Goal: Check status: Check status

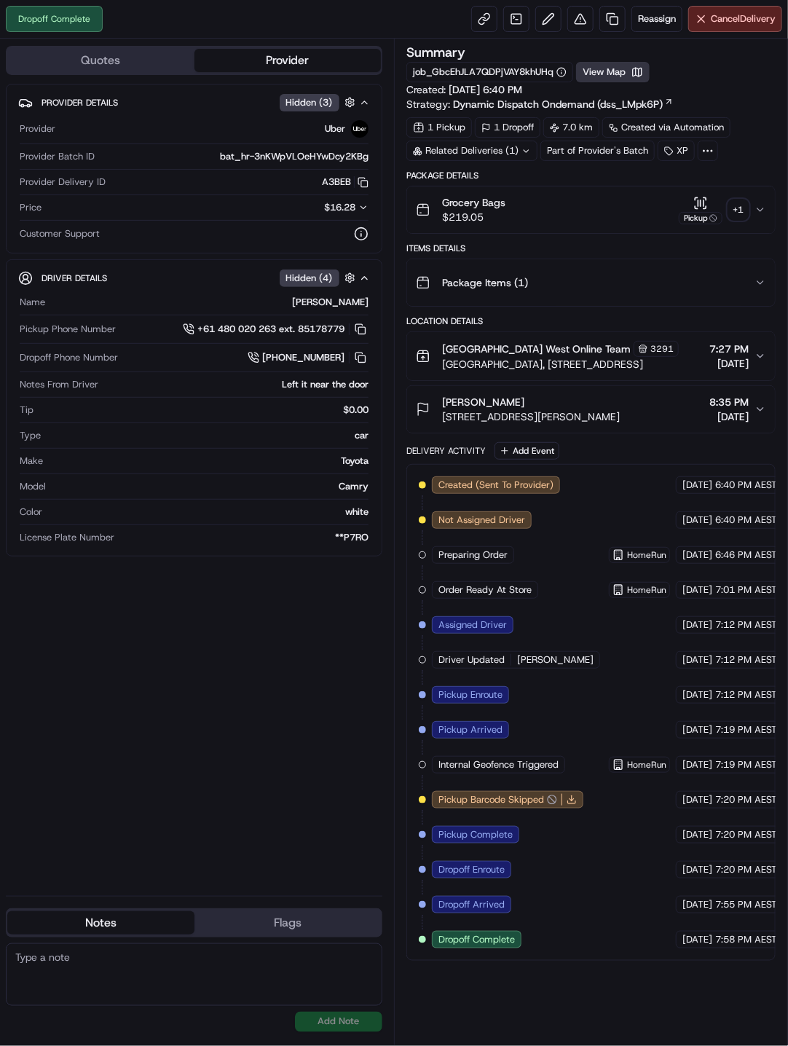
click at [630, 75] on button "View Map" at bounding box center [613, 72] width 74 height 20
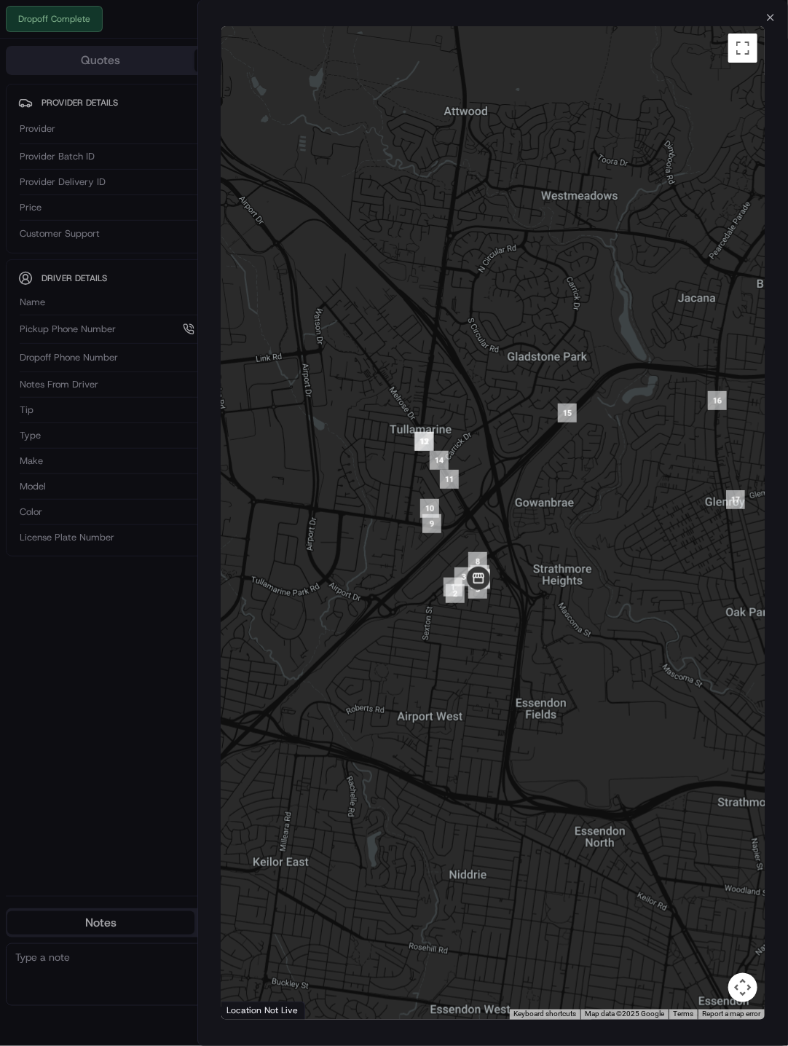
drag, startPoint x: 417, startPoint y: 554, endPoint x: 565, endPoint y: 574, distance: 150.0
click at [565, 574] on div at bounding box center [493, 523] width 544 height 994
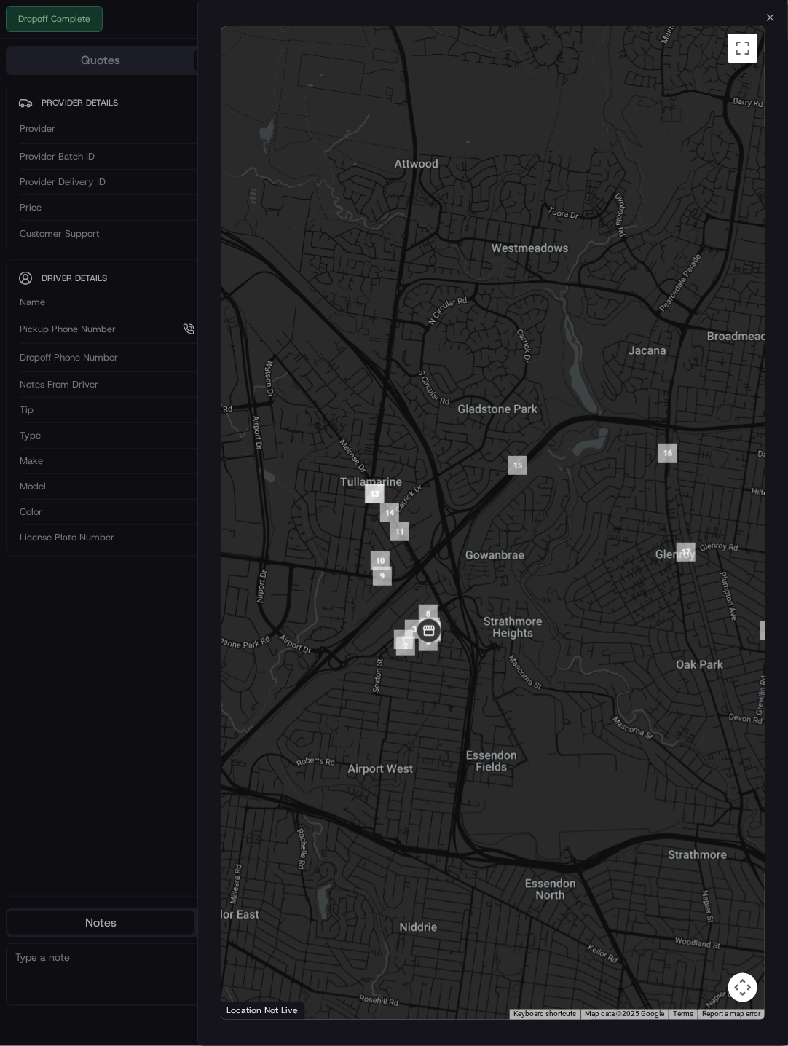
drag, startPoint x: 602, startPoint y: 519, endPoint x: 542, endPoint y: 576, distance: 82.5
click at [542, 576] on div at bounding box center [493, 523] width 544 height 994
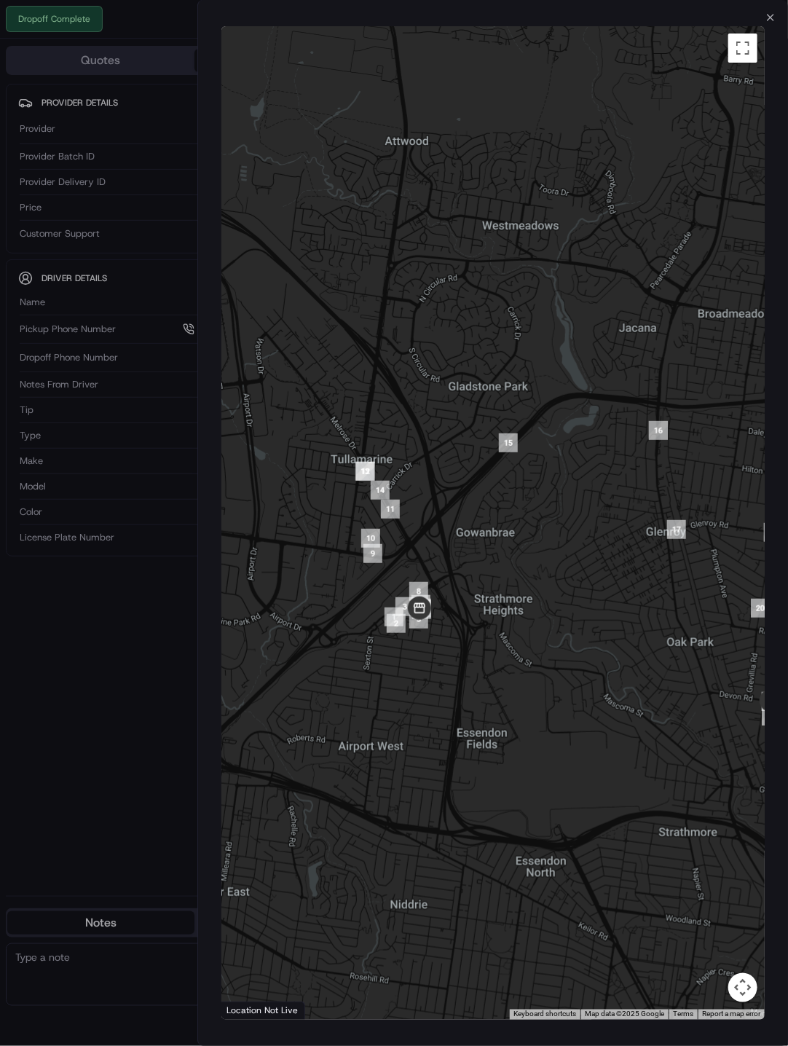
drag, startPoint x: 434, startPoint y: 598, endPoint x: 472, endPoint y: 568, distance: 48.8
click at [472, 568] on div at bounding box center [493, 523] width 544 height 994
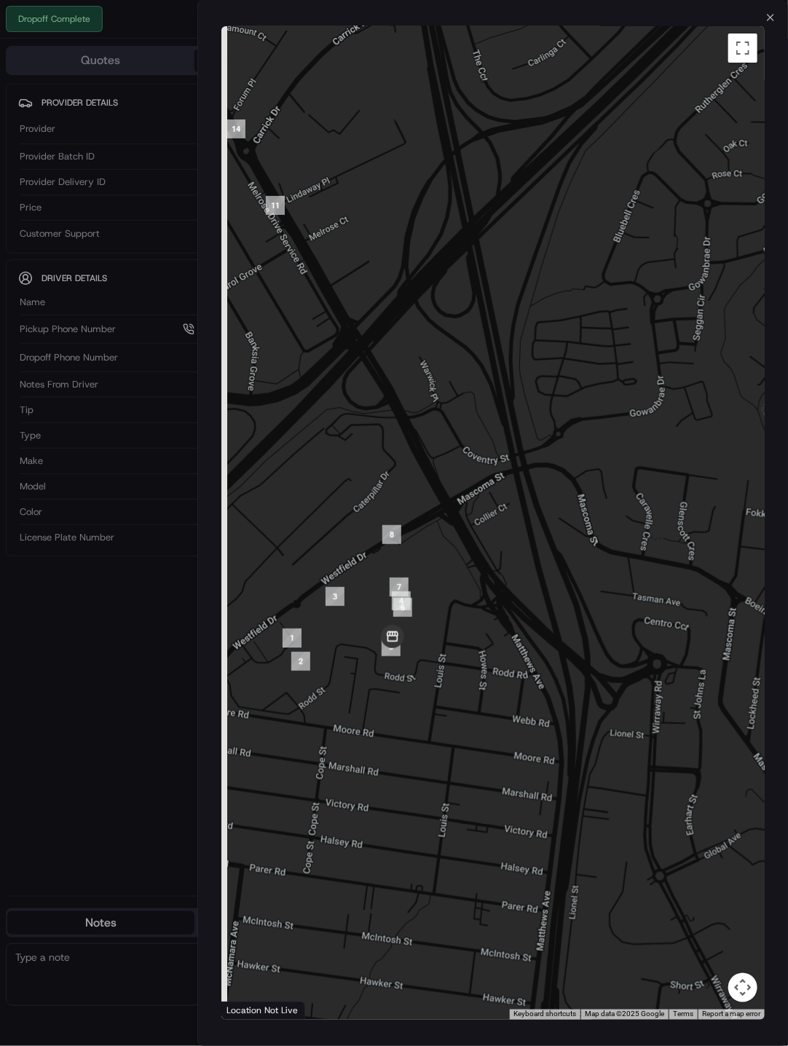
drag, startPoint x: 415, startPoint y: 591, endPoint x: 415, endPoint y: 621, distance: 29.9
click at [466, 591] on div at bounding box center [493, 523] width 544 height 994
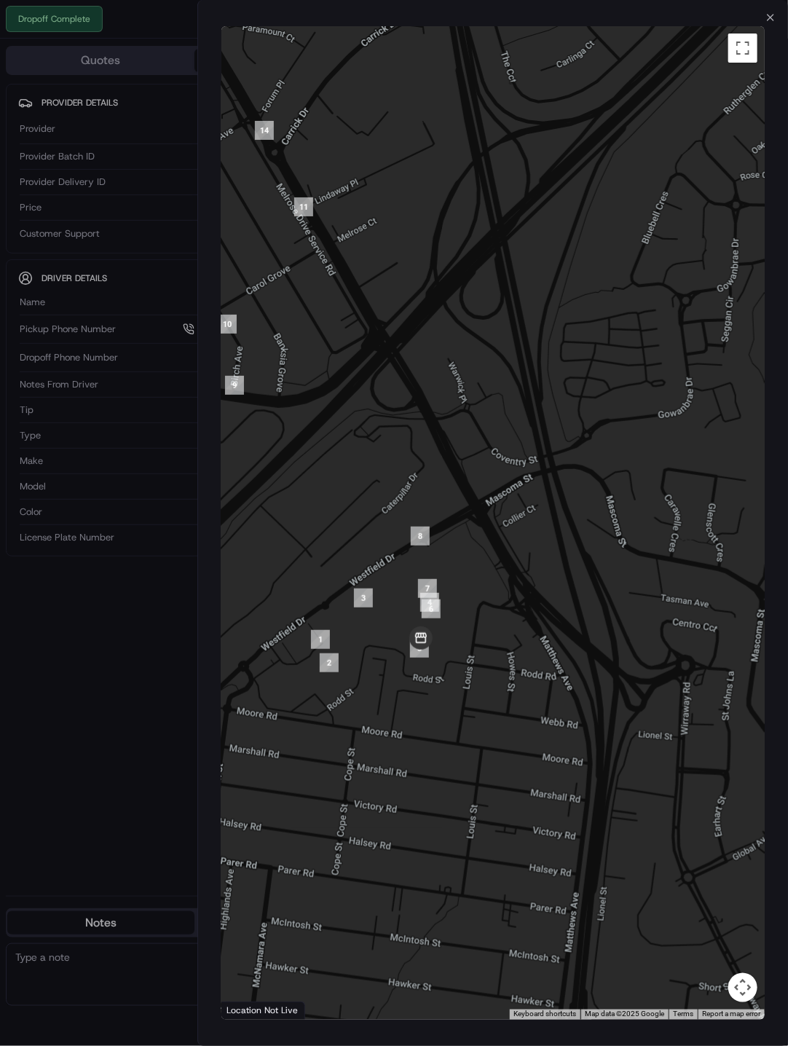
click at [151, 681] on div at bounding box center [394, 523] width 788 height 1046
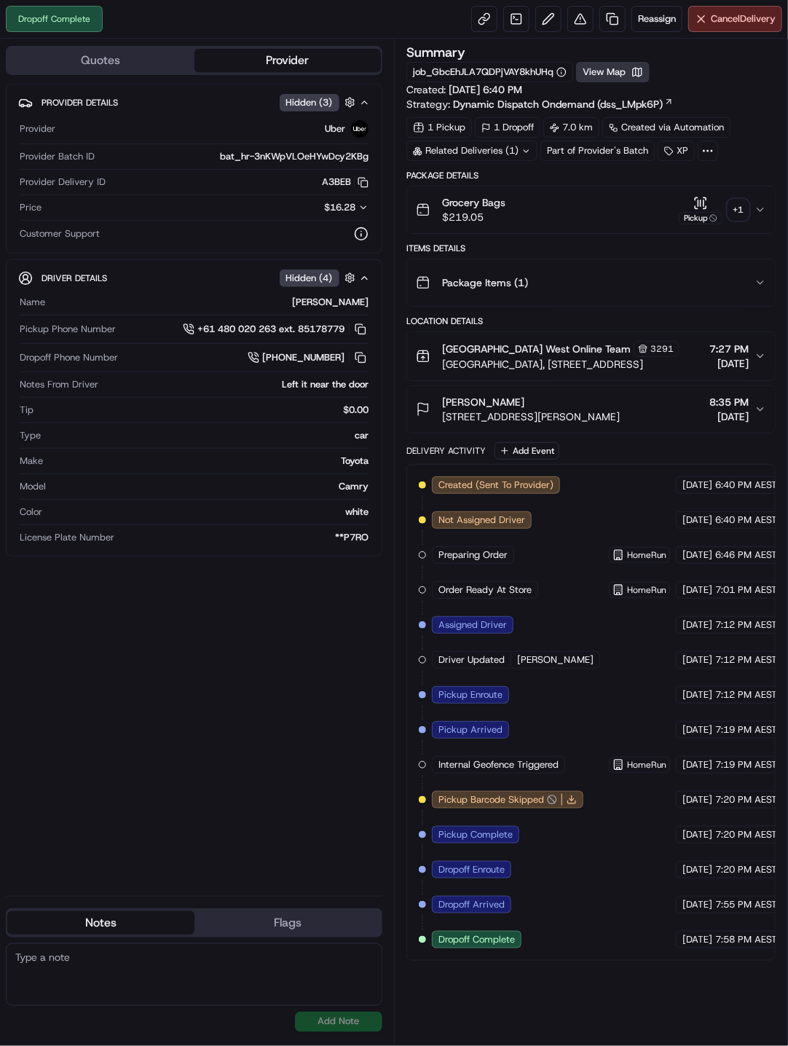
click at [612, 68] on button "View Map" at bounding box center [613, 72] width 74 height 20
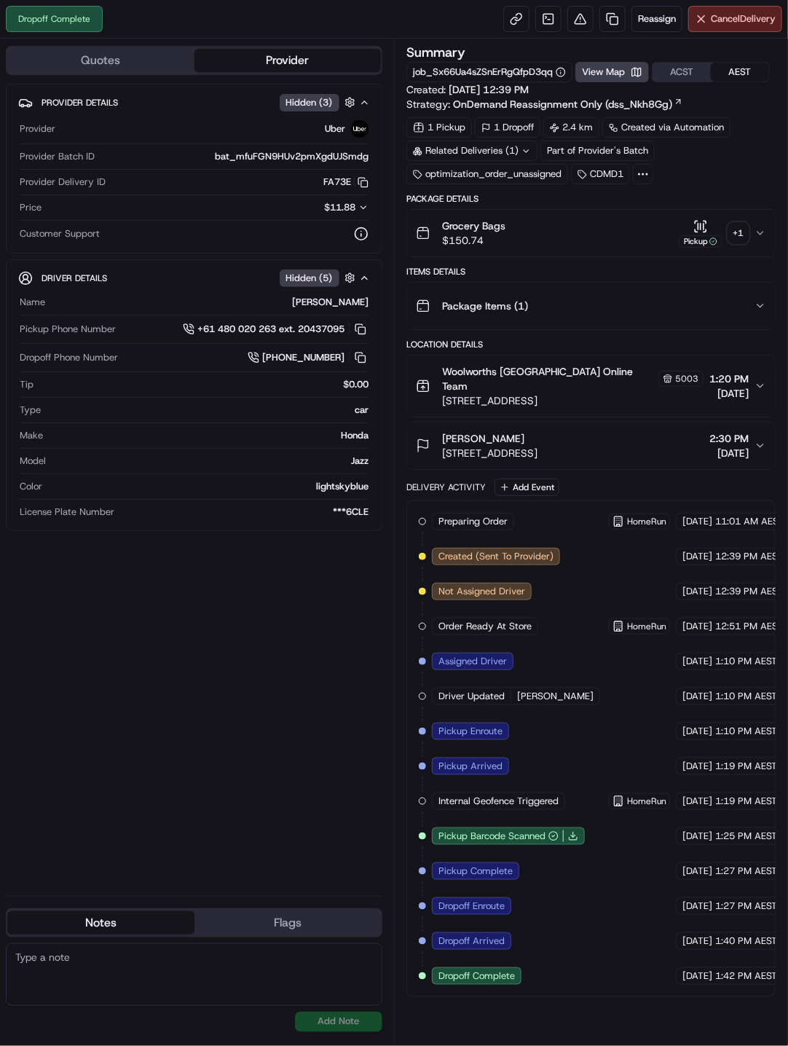
click at [732, 232] on div "+ 1" at bounding box center [739, 233] width 20 height 20
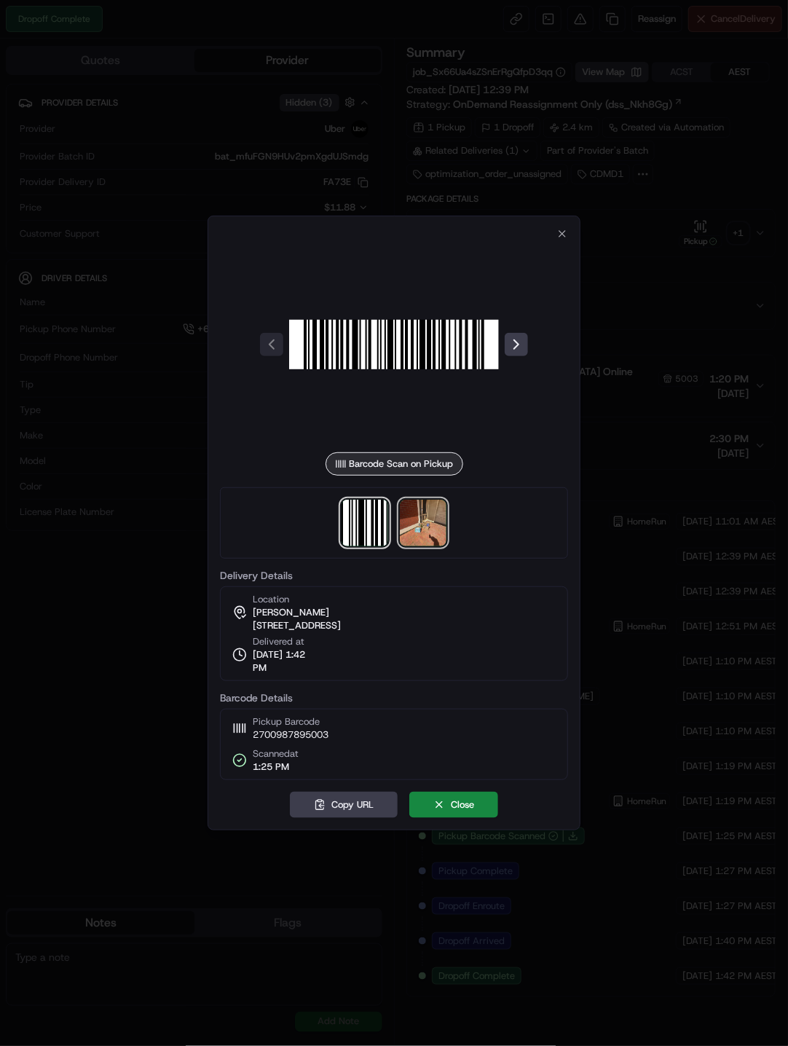
click at [420, 516] on img at bounding box center [423, 523] width 47 height 47
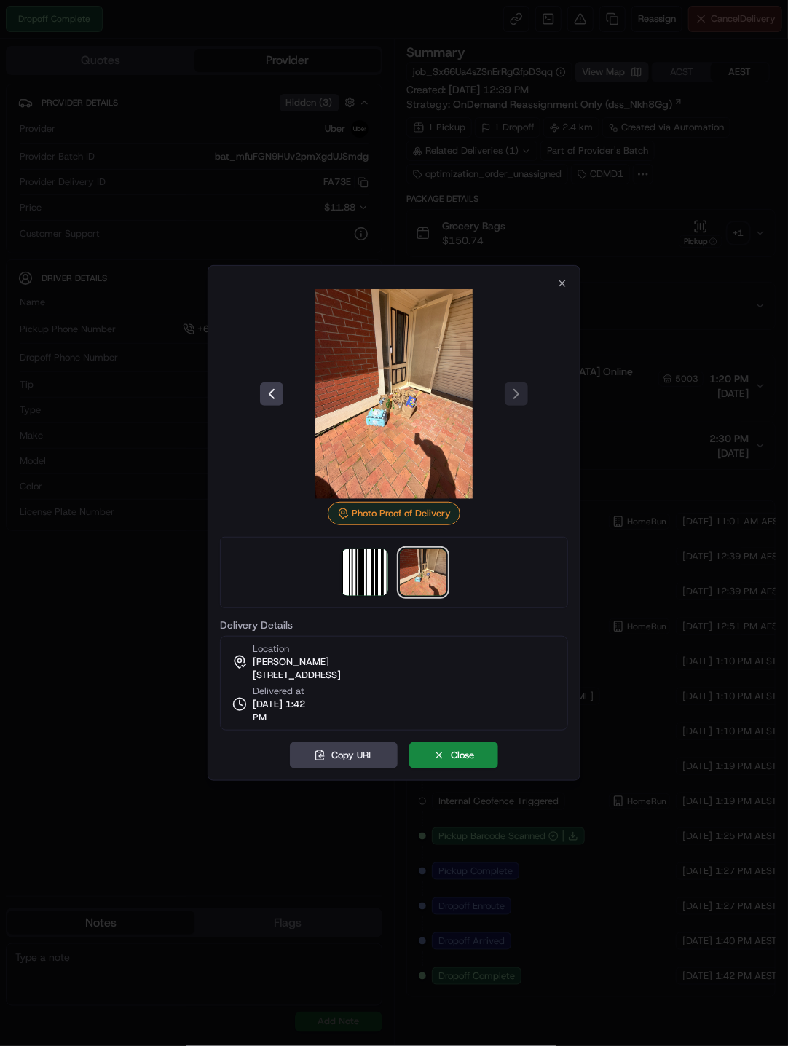
click at [643, 256] on div at bounding box center [394, 523] width 788 height 1046
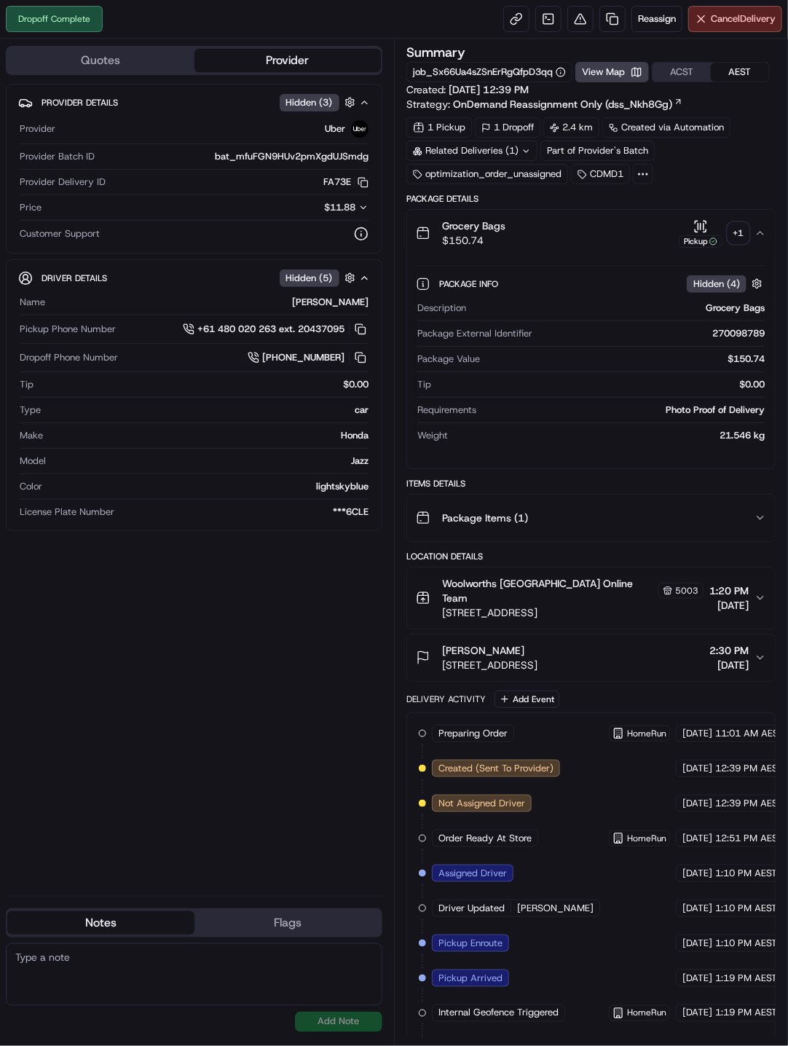
click at [484, 143] on div "Related Deliveries (1)" at bounding box center [472, 151] width 131 height 20
drag, startPoint x: 289, startPoint y: 560, endPoint x: 283, endPoint y: 570, distance: 12.1
click at [289, 560] on div "Provider Details Hidden ( 3 ) Provider Uber Provider Batch ID bat_mfuFGN9HUv2pm…" at bounding box center [194, 484] width 377 height 801
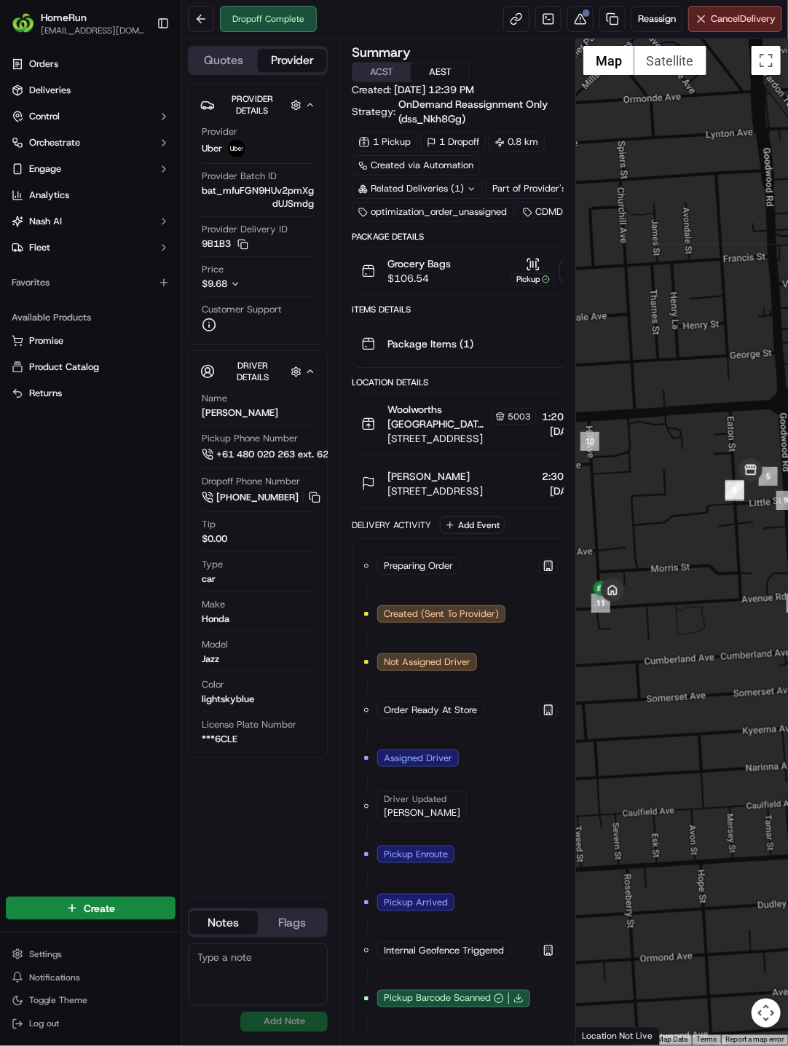
click at [537, 286] on button "Pickup + 1" at bounding box center [546, 271] width 70 height 28
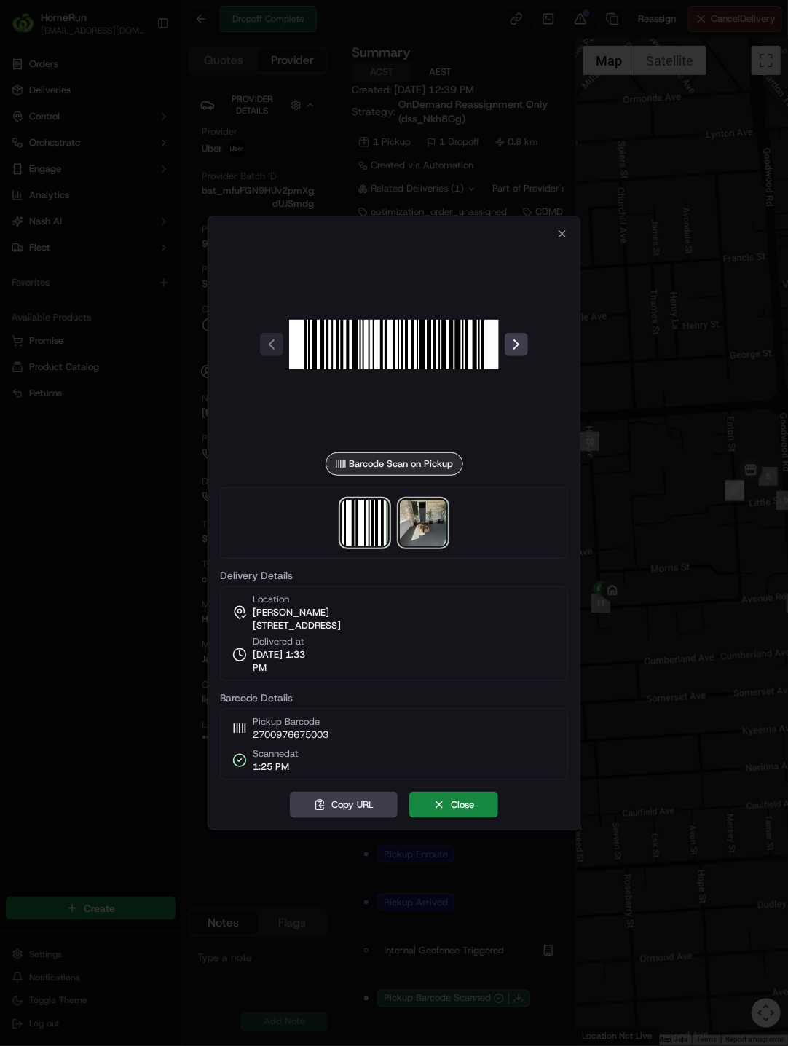
click at [438, 519] on img at bounding box center [423, 523] width 47 height 47
